Goal: Navigation & Orientation: Find specific page/section

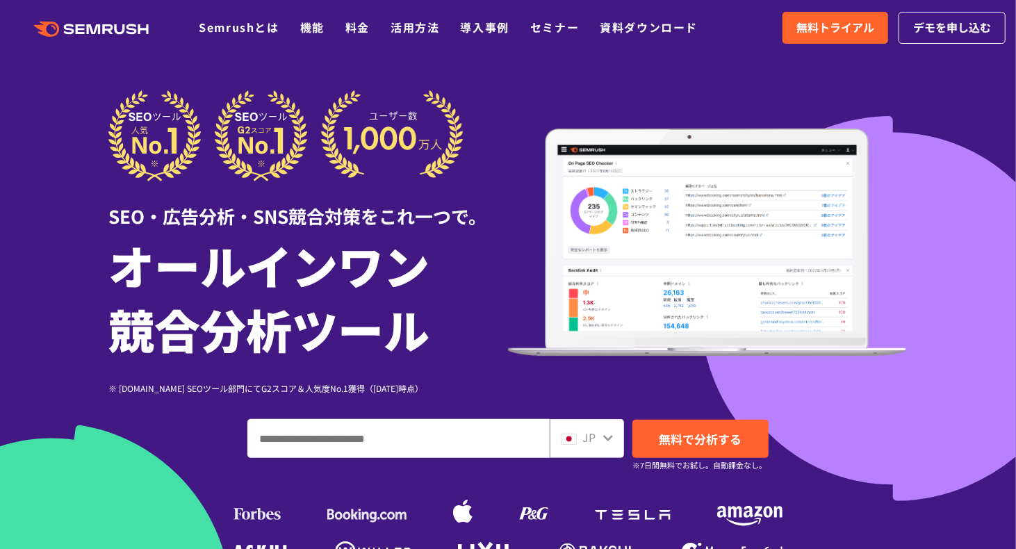
click at [120, 29] on icon ".cls {fill: #FF642D;}" at bounding box center [92, 29] width 157 height 15
click at [127, 31] on icon ".cls {fill: #FF642D;}" at bounding box center [92, 29] width 157 height 15
click at [90, 22] on icon ".cls {fill: #FF642D;}" at bounding box center [92, 29] width 157 height 15
click at [440, 426] on input "ドメイン、キーワードまたはURLを入力してください" at bounding box center [398, 439] width 301 height 38
click at [87, 31] on icon ".cls {fill: #FF642D;}" at bounding box center [92, 29] width 157 height 15
